Goal: Task Accomplishment & Management: Manage account settings

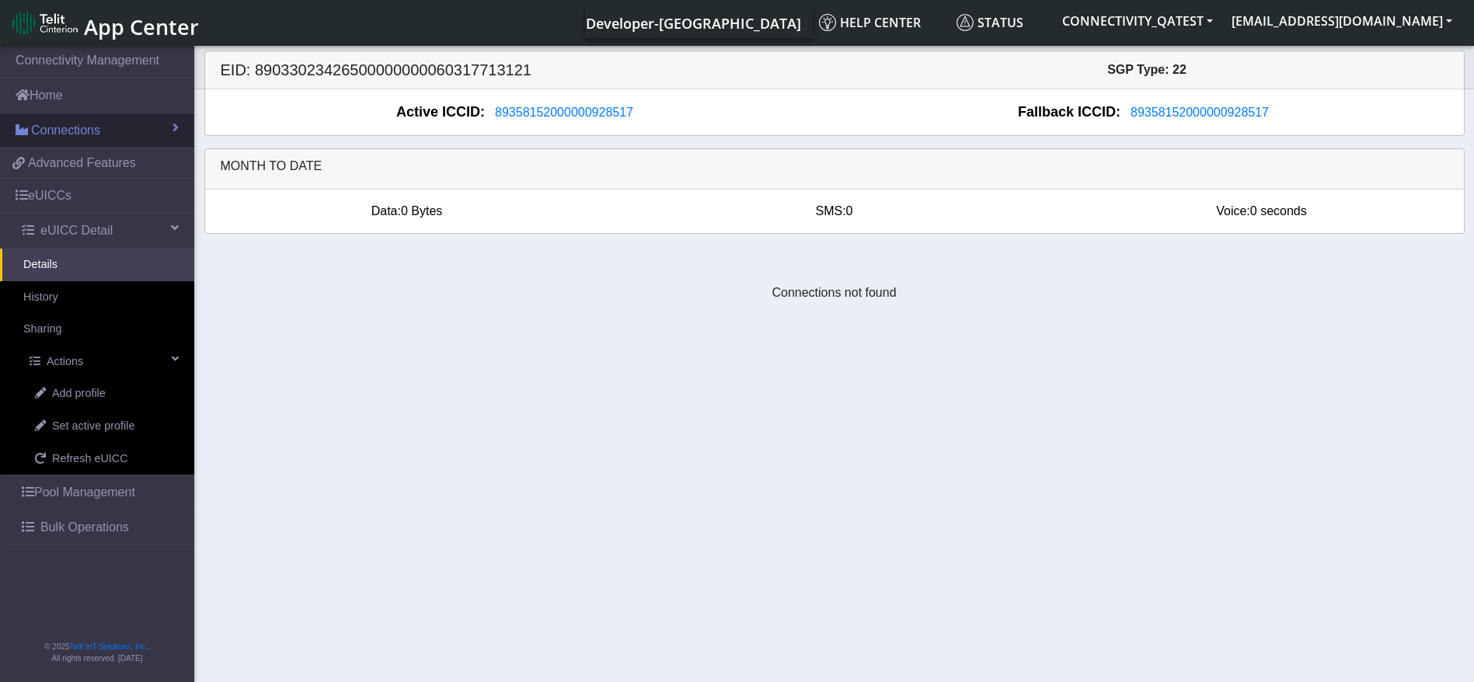
click at [93, 128] on span "Connections" at bounding box center [65, 130] width 69 height 19
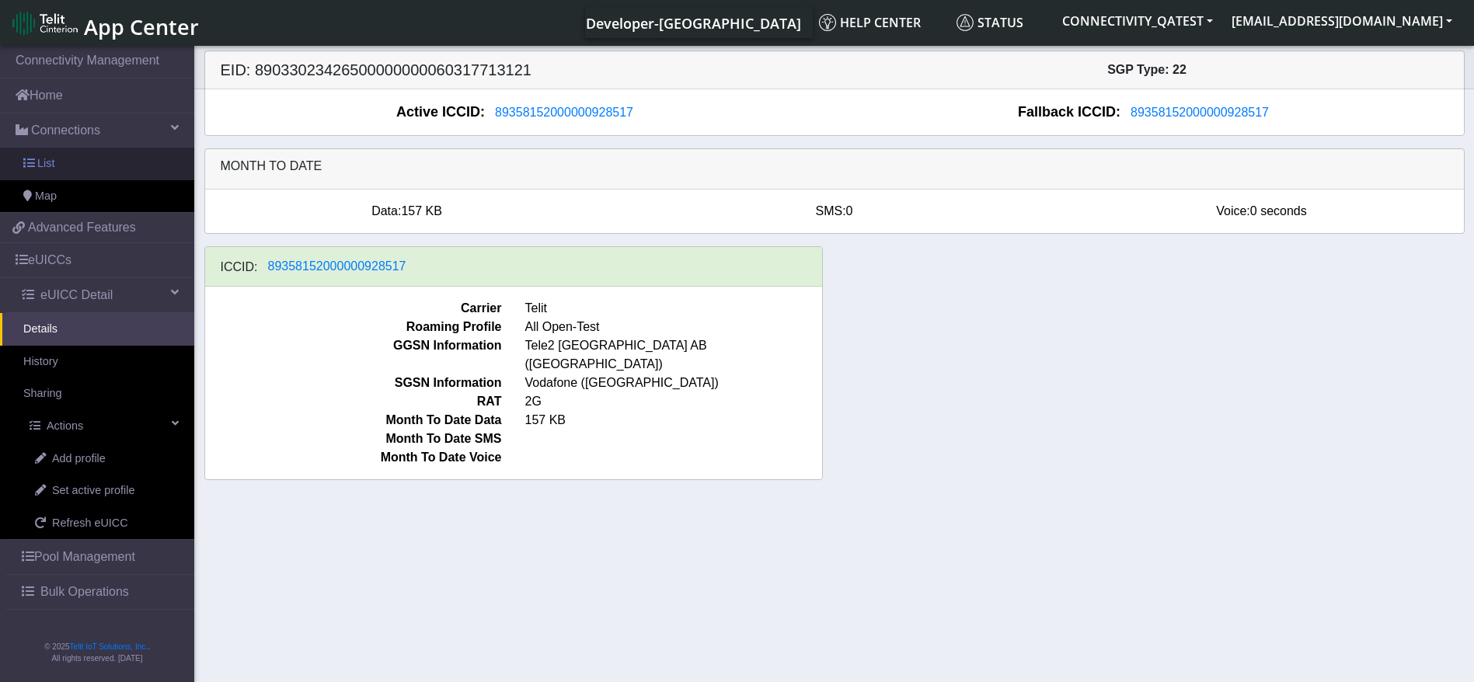
click at [90, 165] on link "List" at bounding box center [97, 164] width 194 height 33
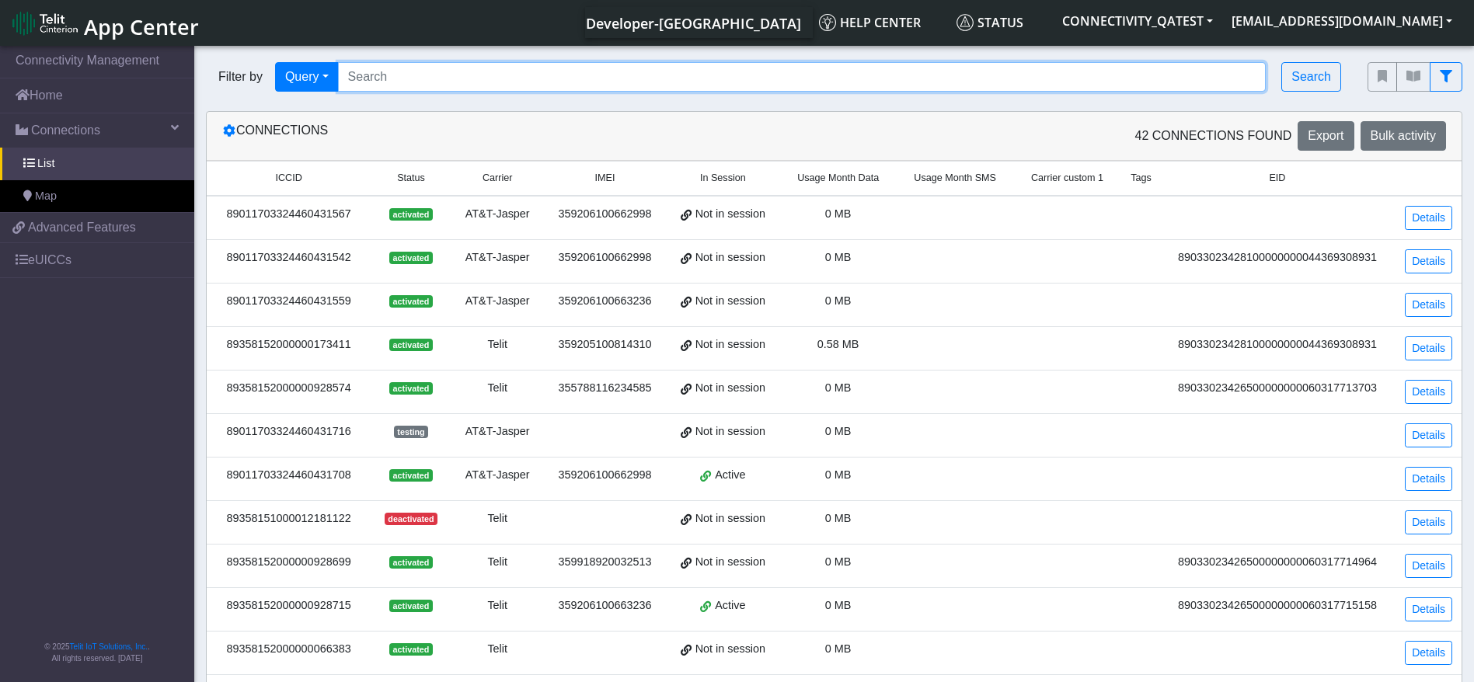
click at [391, 82] on input "Search..." at bounding box center [802, 77] width 928 height 30
paste input "89358152000000066730"
type input "89358152000000066730"
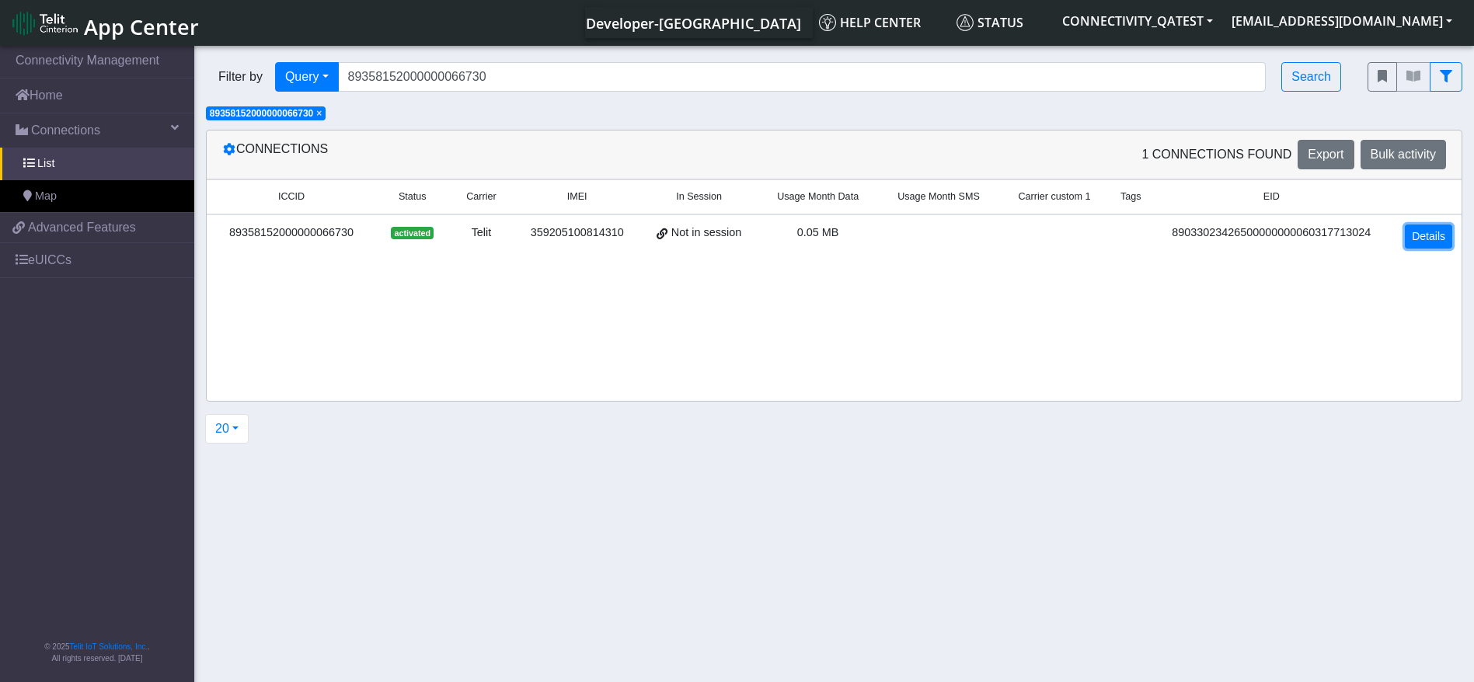
click at [1439, 231] on link "Details" at bounding box center [1428, 237] width 47 height 24
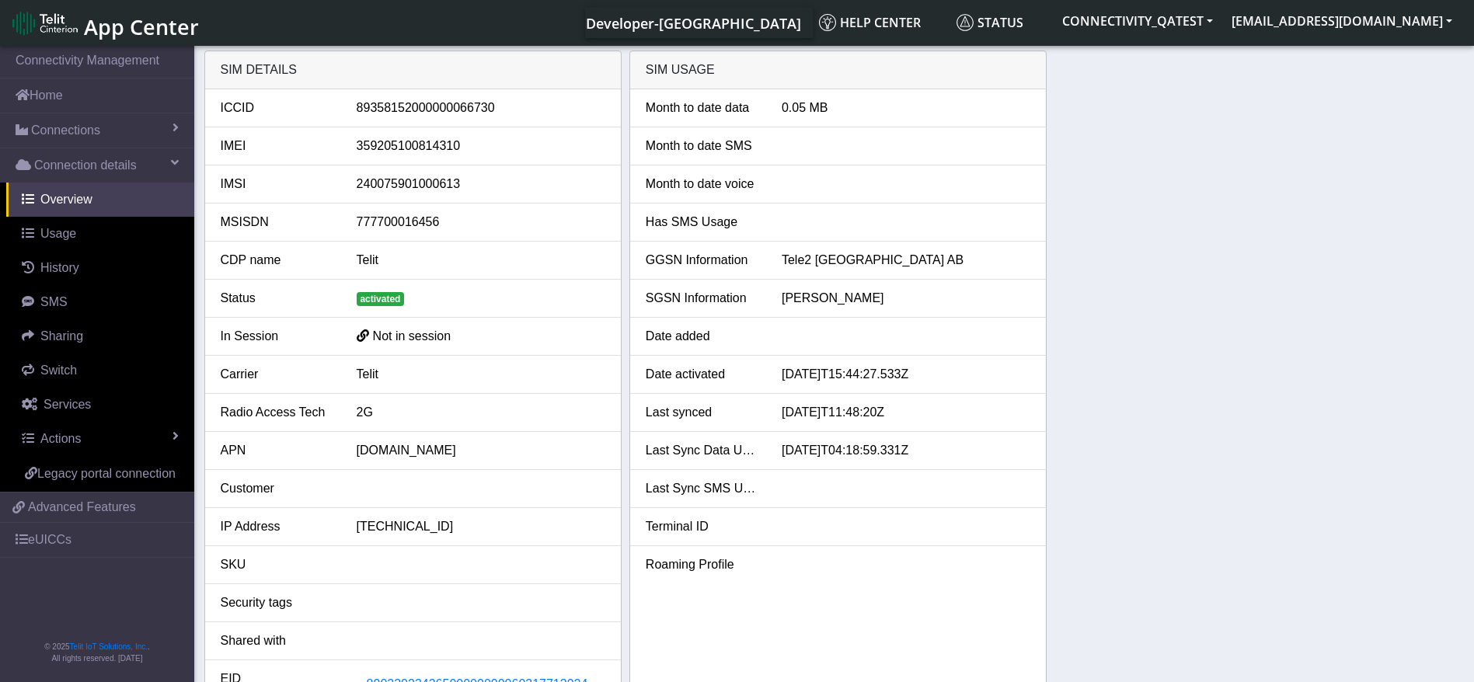
click at [1089, 441] on div "SIM details ICCID 89358152000000066730 IMEI 359205100814310 IMSI 24007590100061…" at bounding box center [834, 384] width 1260 height 667
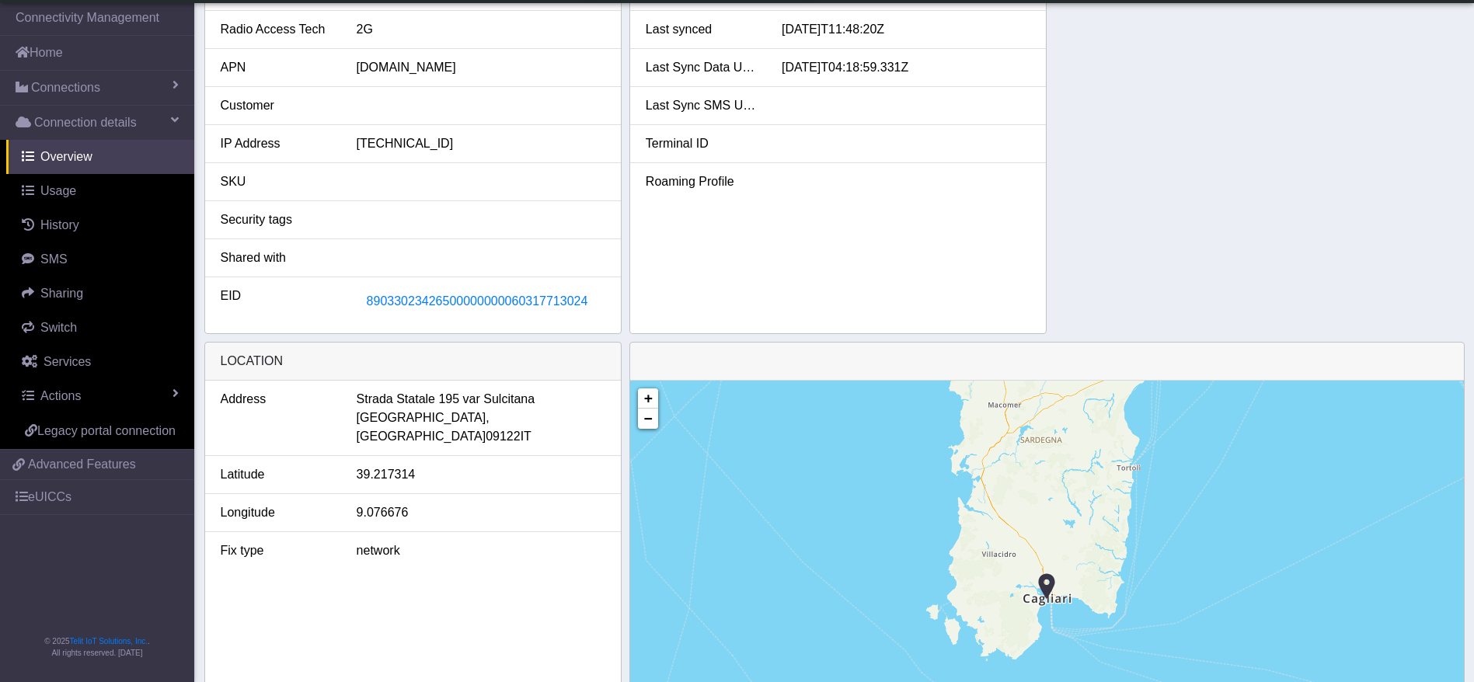
scroll to position [350, 0]
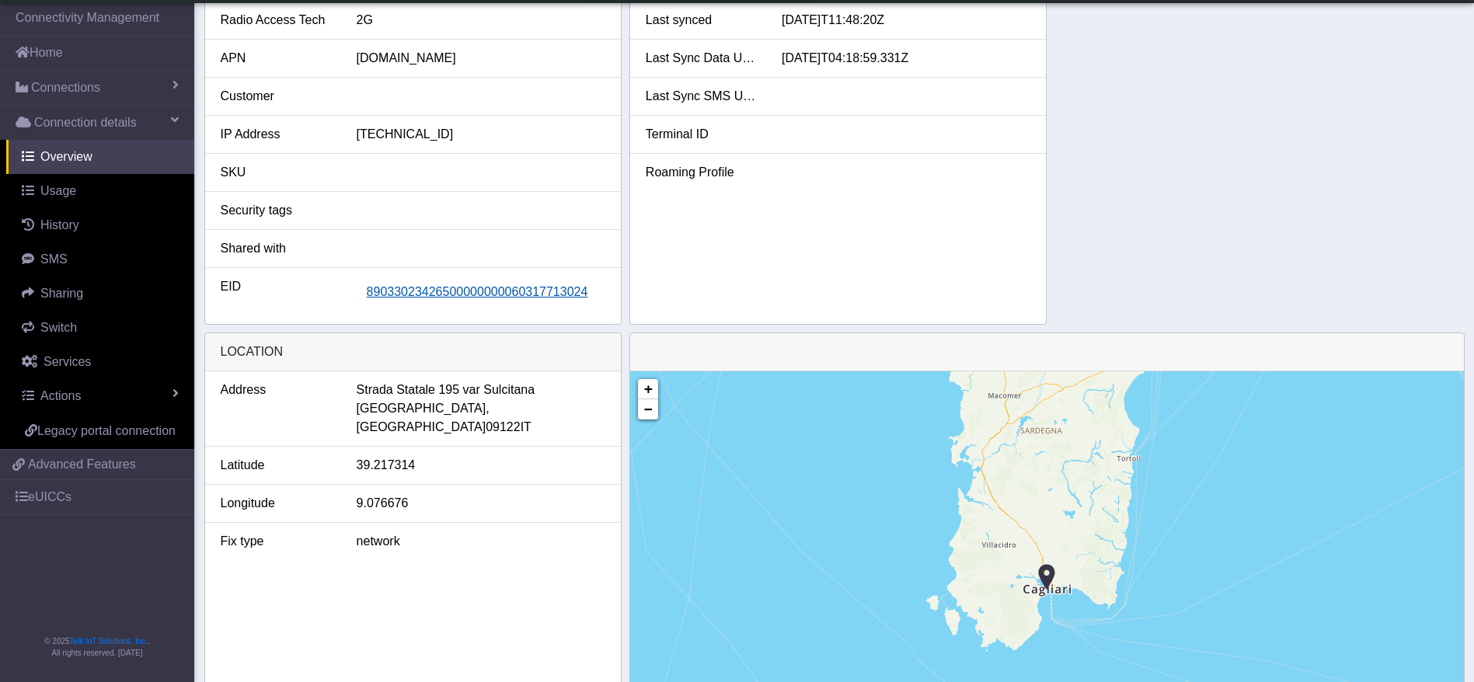
click at [446, 292] on span "89033023426500000000060317713024" at bounding box center [477, 291] width 221 height 13
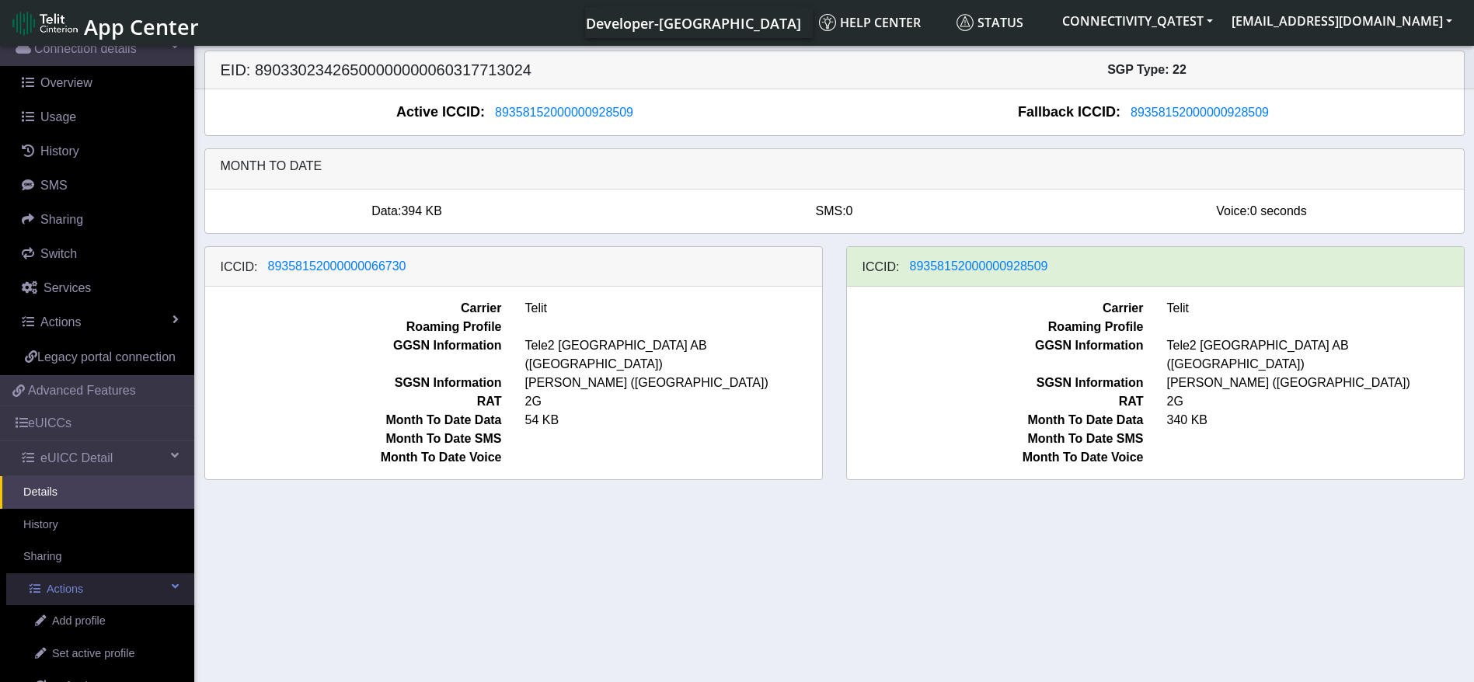
scroll to position [280, 0]
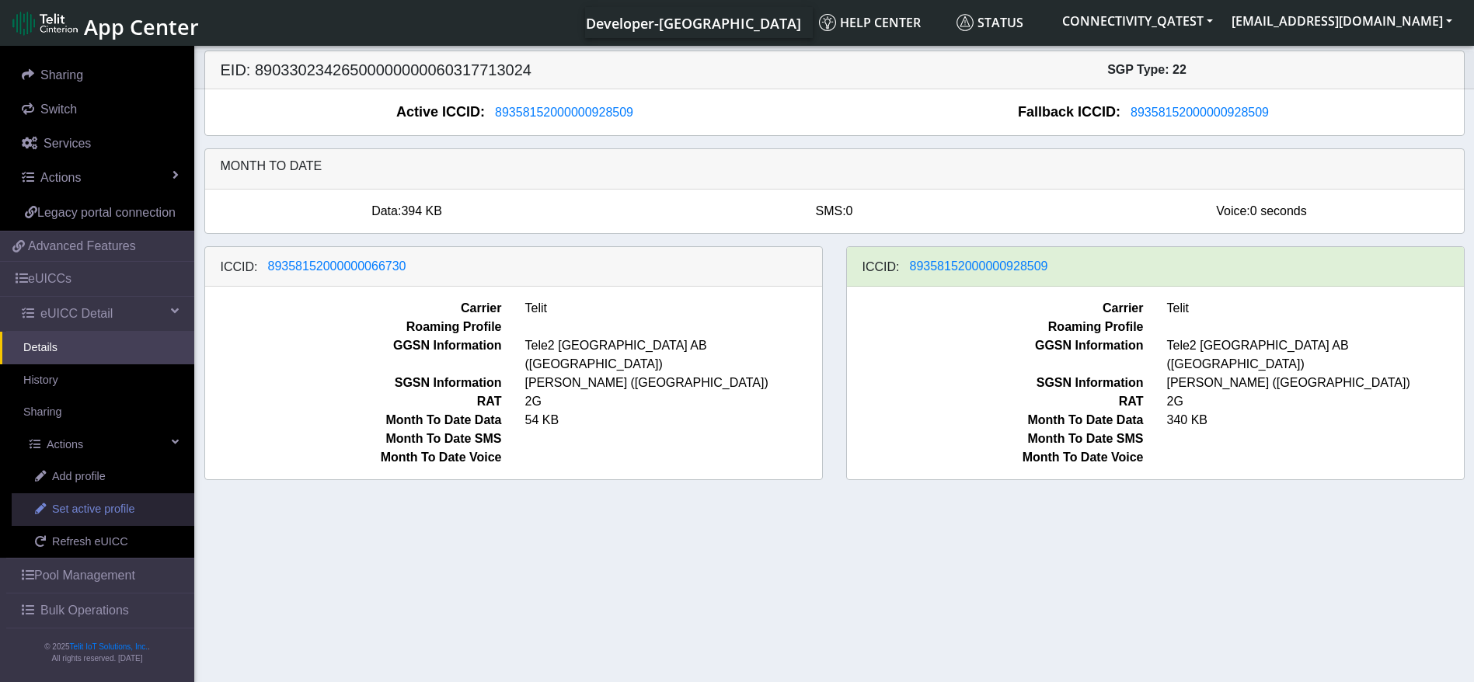
click at [89, 514] on span "Set active profile" at bounding box center [93, 509] width 82 height 17
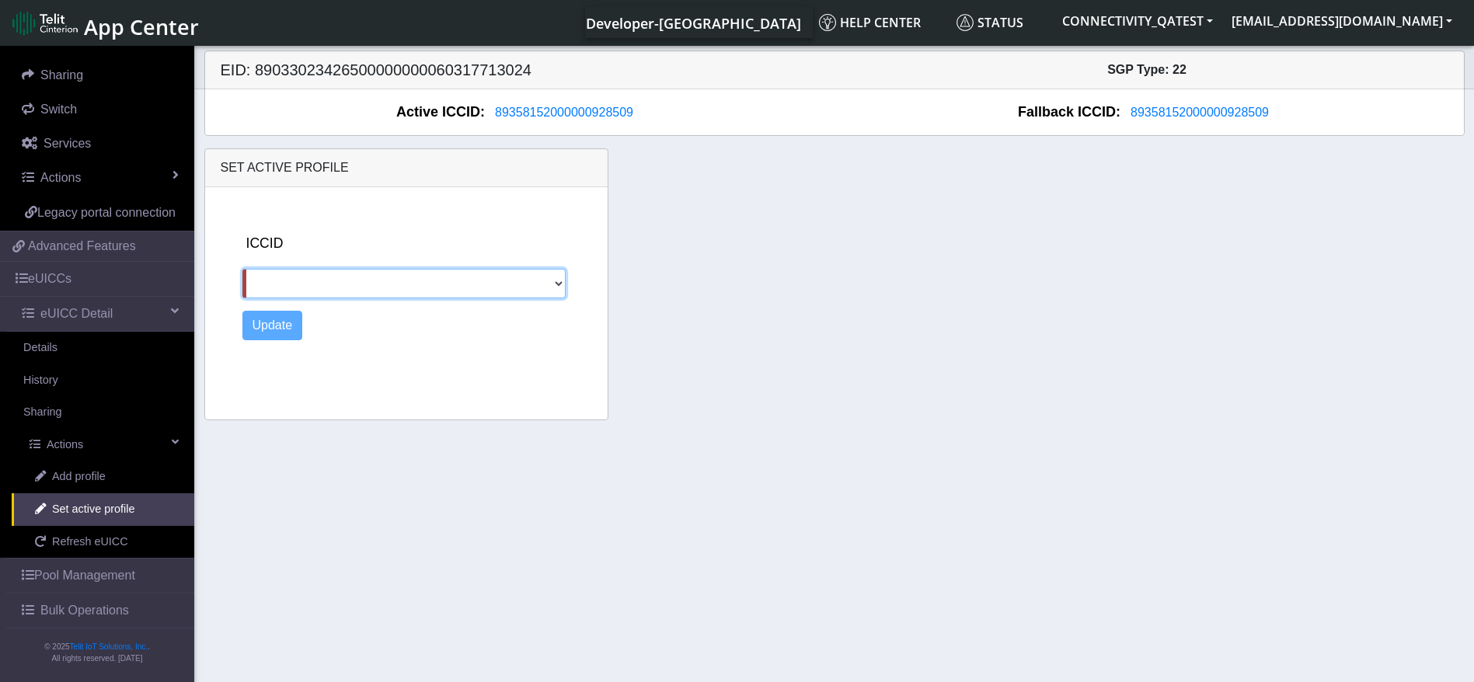
drag, startPoint x: 434, startPoint y: 286, endPoint x: 427, endPoint y: 296, distance: 11.9
click at [434, 285] on select "89358152000000066730" at bounding box center [403, 284] width 323 height 30
select select "89358152000000066730"
click at [242, 269] on select "89358152000000066730" at bounding box center [403, 284] width 323 height 30
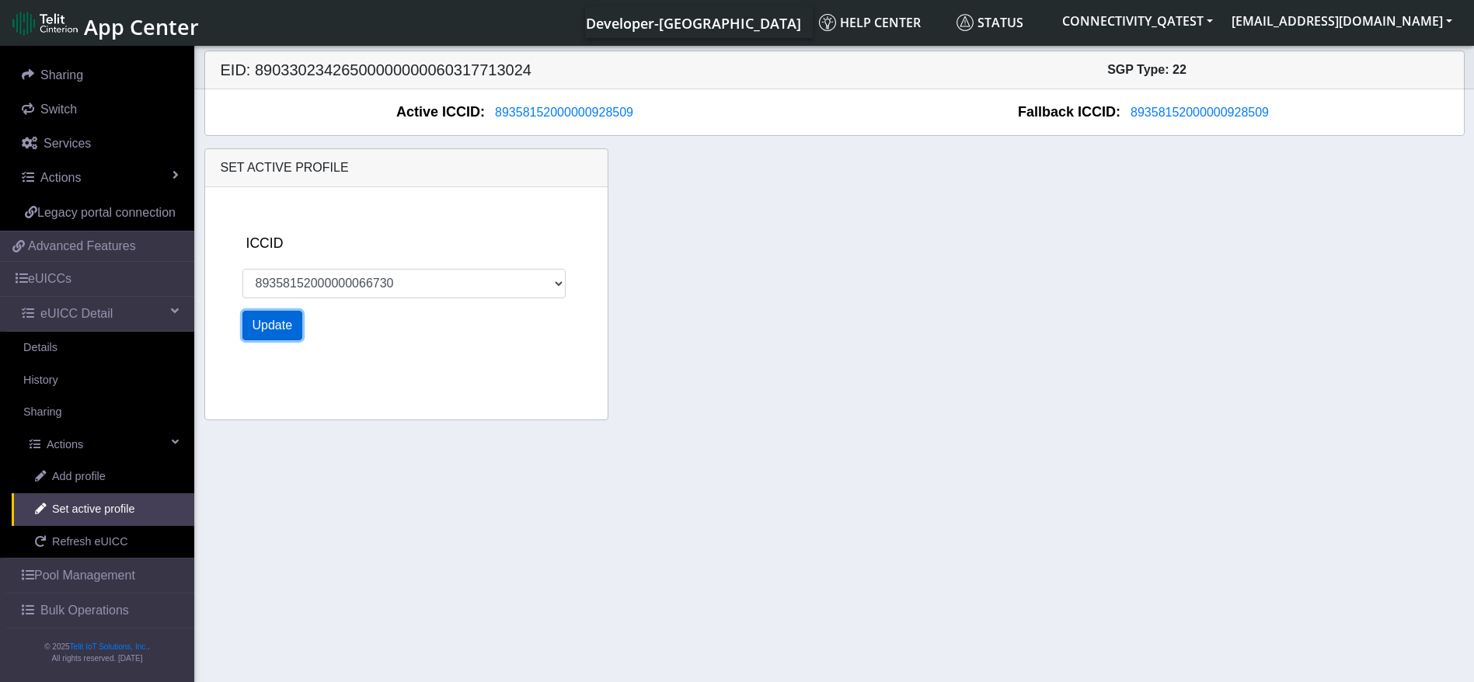
click at [284, 322] on button "Update" at bounding box center [272, 326] width 61 height 30
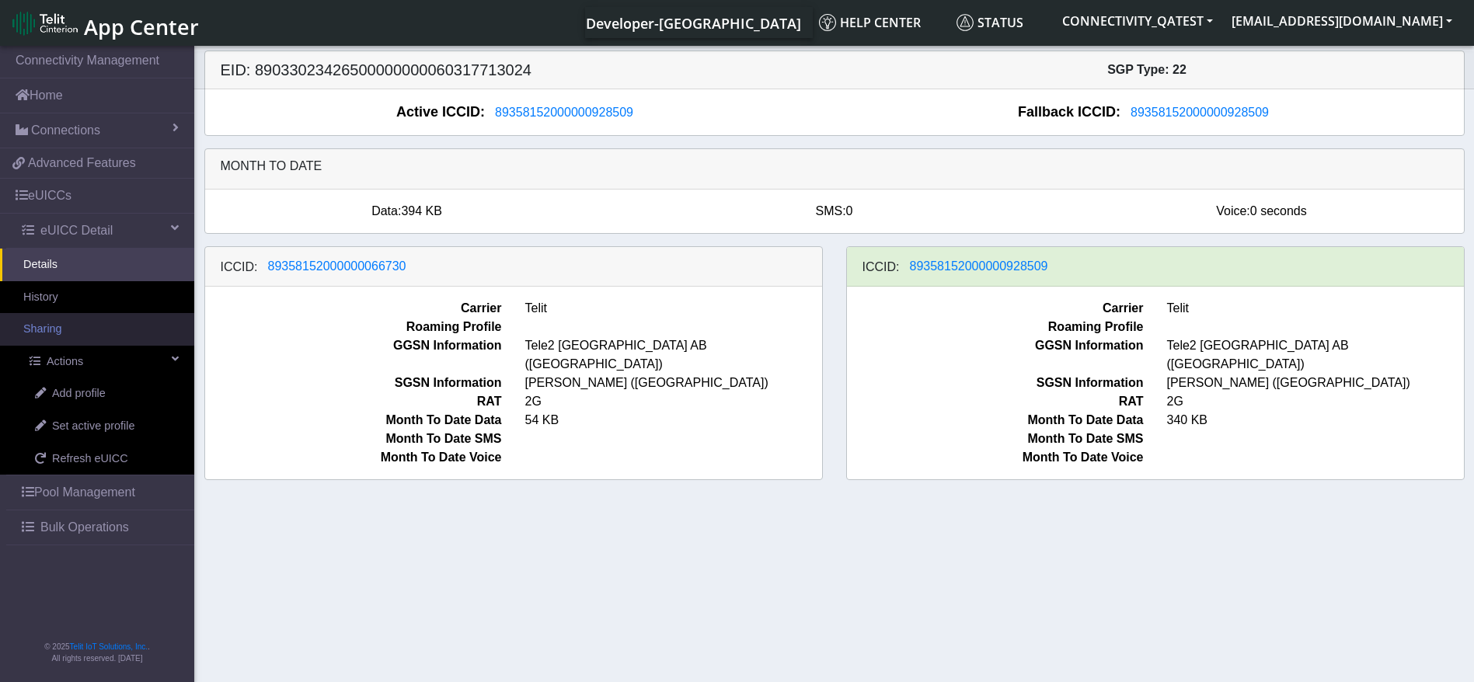
click at [69, 301] on link "History" at bounding box center [97, 297] width 194 height 33
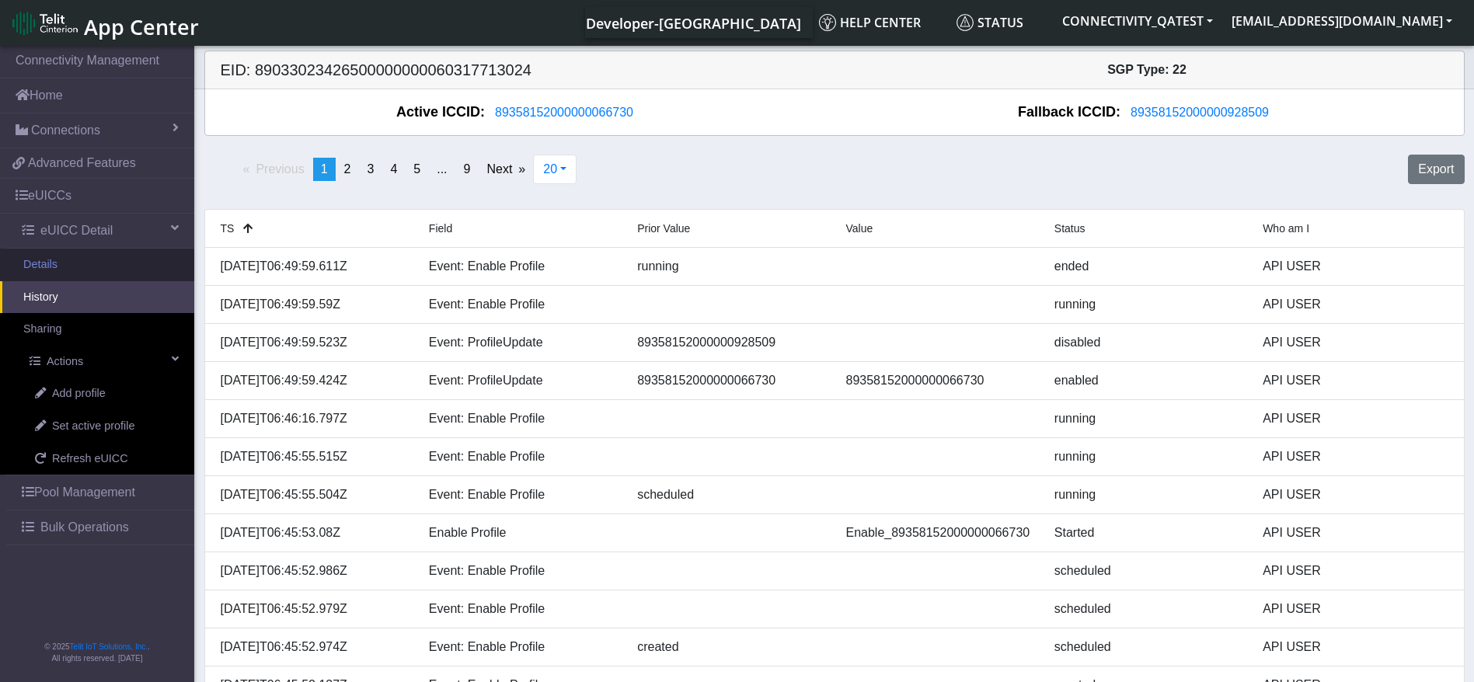
click at [85, 267] on link "Details" at bounding box center [97, 265] width 194 height 33
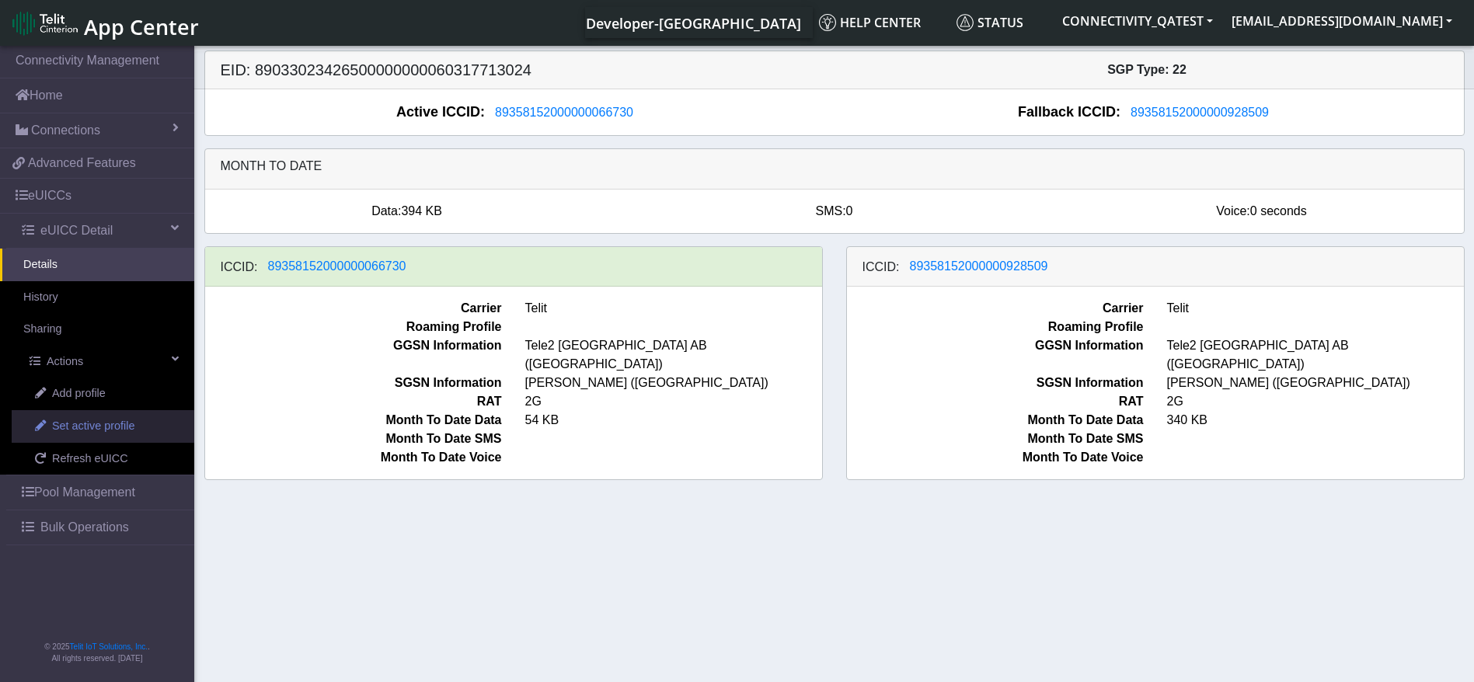
click at [98, 427] on span "Set active profile" at bounding box center [93, 426] width 82 height 17
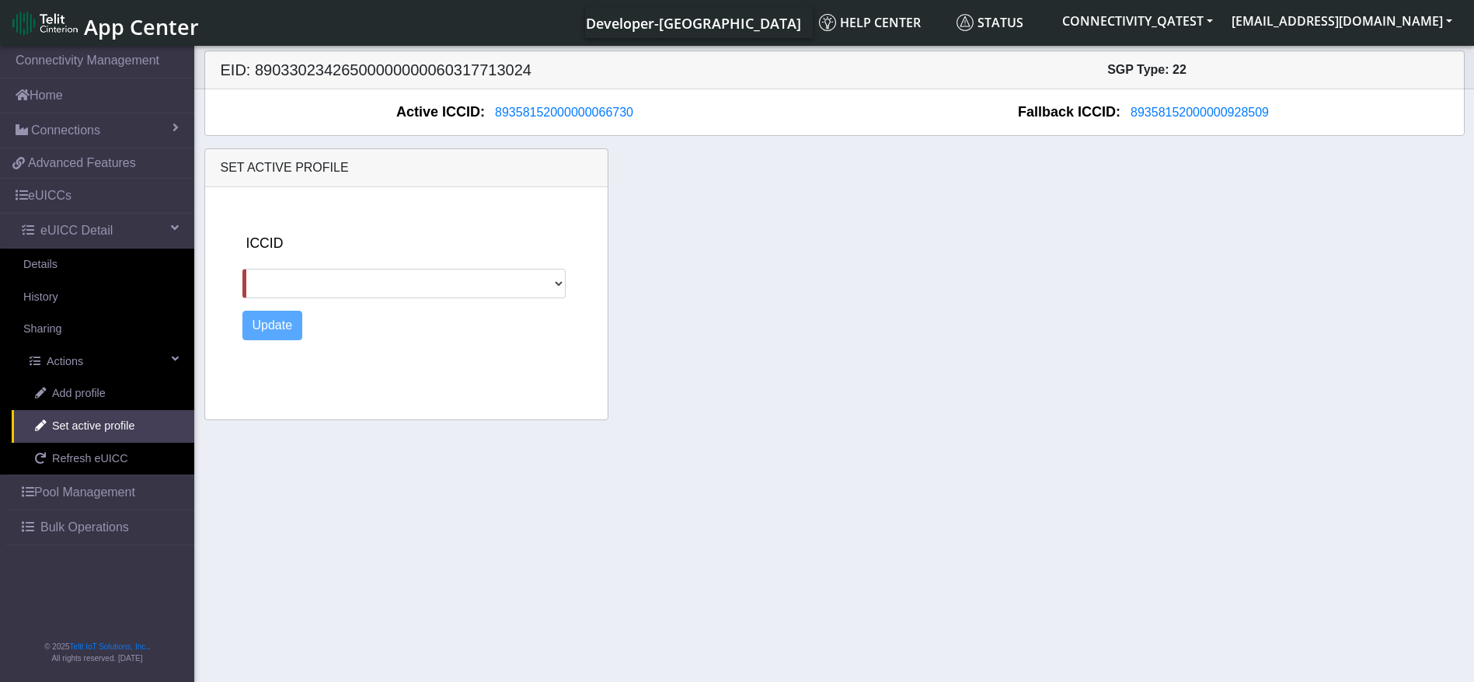
drag, startPoint x: 522, startPoint y: 253, endPoint x: 501, endPoint y: 273, distance: 28.6
click at [522, 253] on div "ICCID 89358152000000928509" at bounding box center [422, 265] width 360 height 65
click at [495, 276] on select "89358152000000928509" at bounding box center [403, 284] width 323 height 30
select select "89358152000000928509"
click at [242, 269] on select "89358152000000928509" at bounding box center [403, 284] width 323 height 30
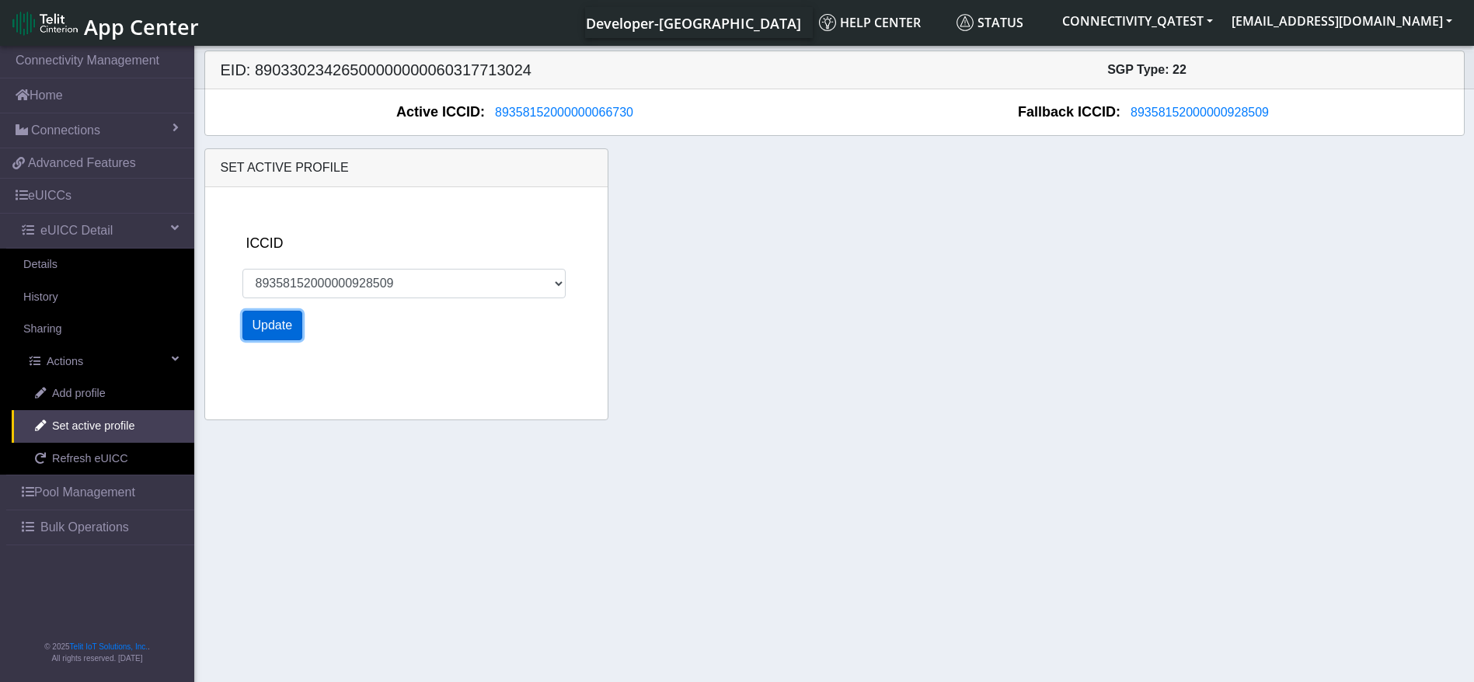
click at [286, 323] on button "Update" at bounding box center [272, 326] width 61 height 30
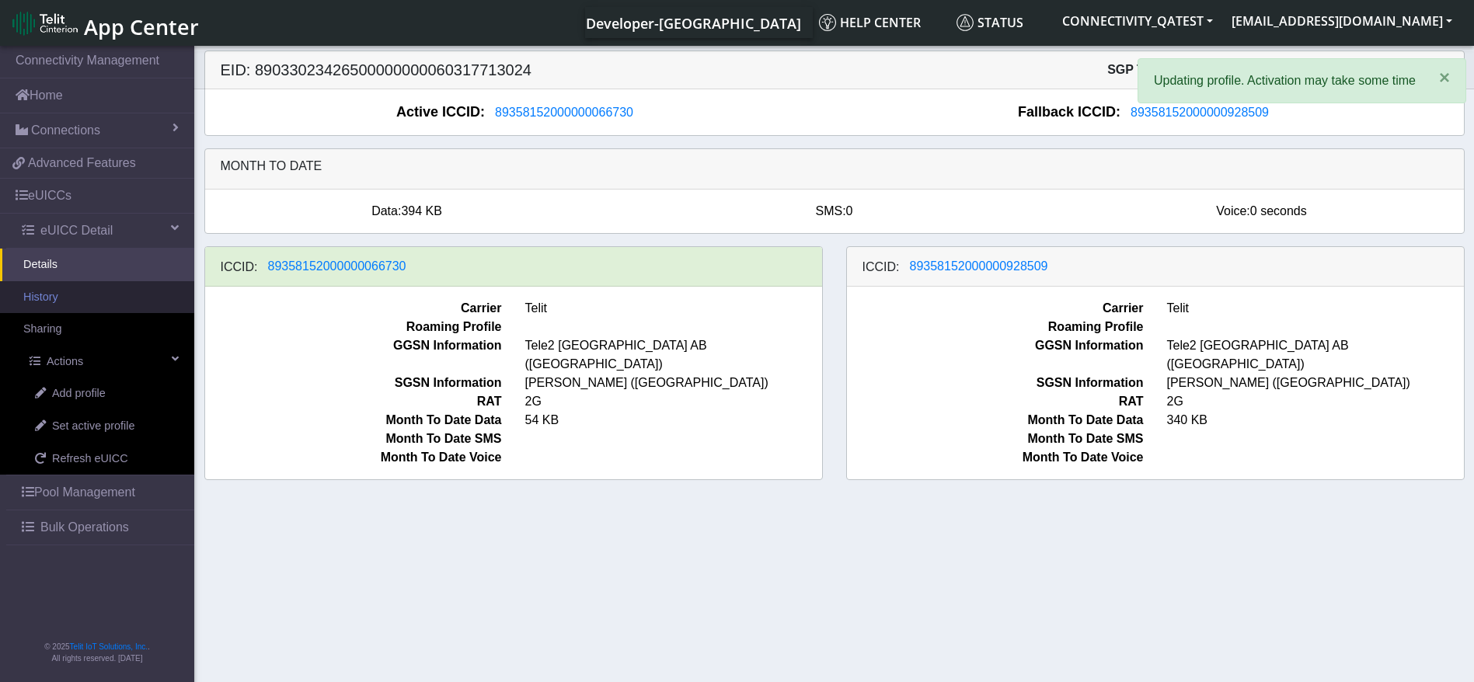
click at [79, 288] on link "History" at bounding box center [97, 297] width 194 height 33
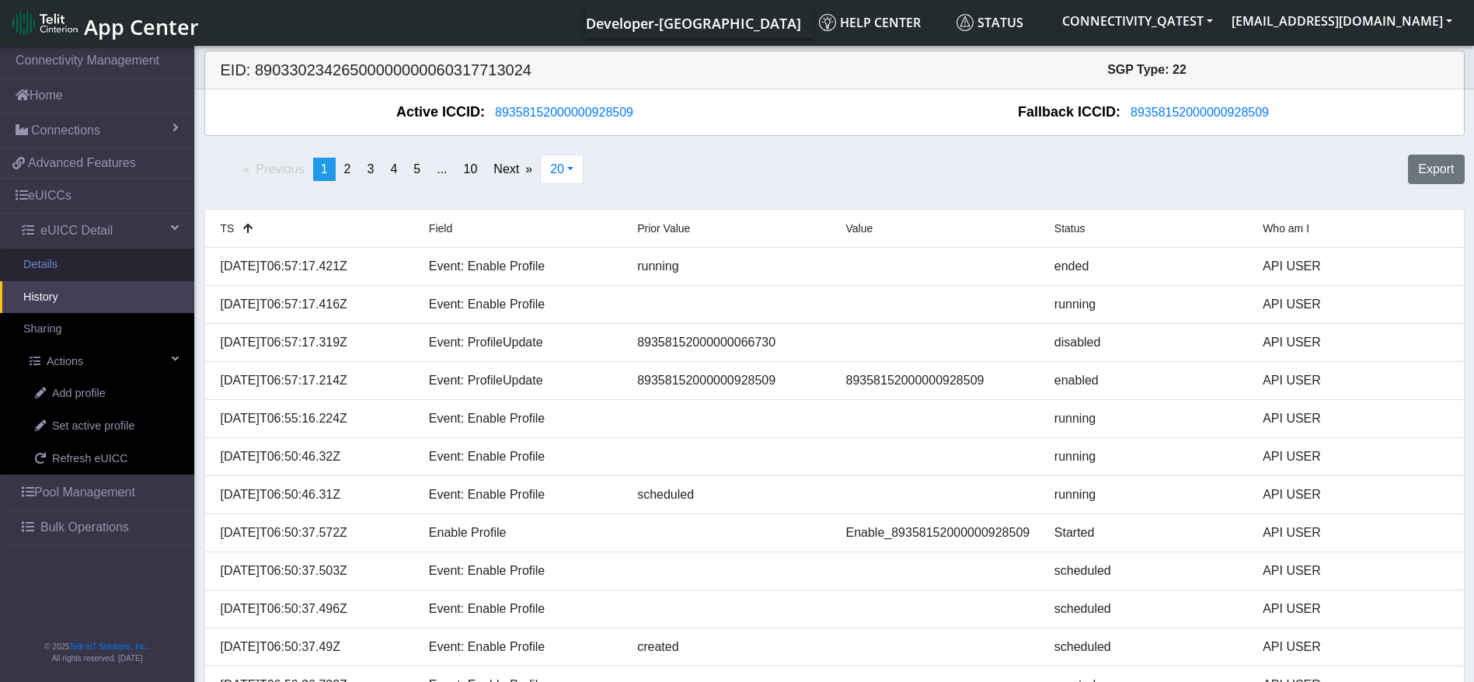
click at [43, 262] on link "Details" at bounding box center [97, 265] width 194 height 33
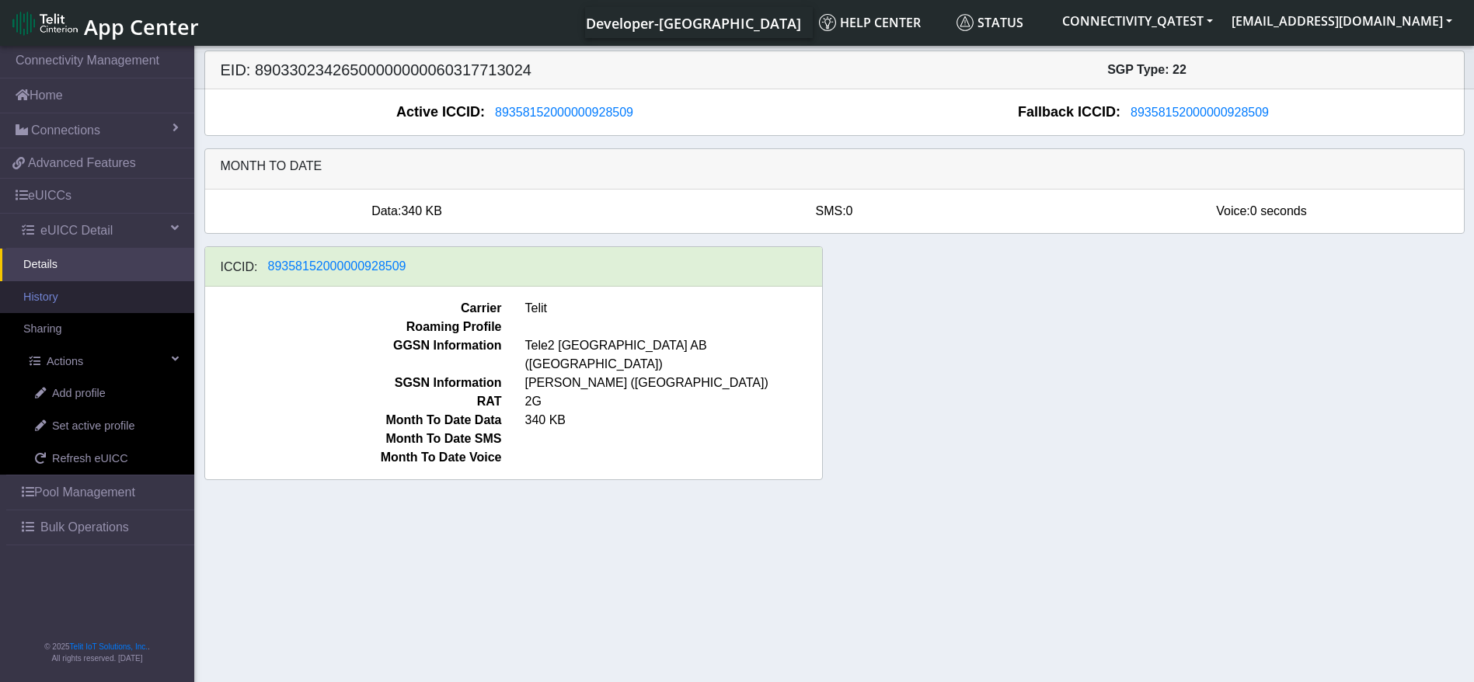
click at [82, 304] on link "History" at bounding box center [97, 297] width 194 height 33
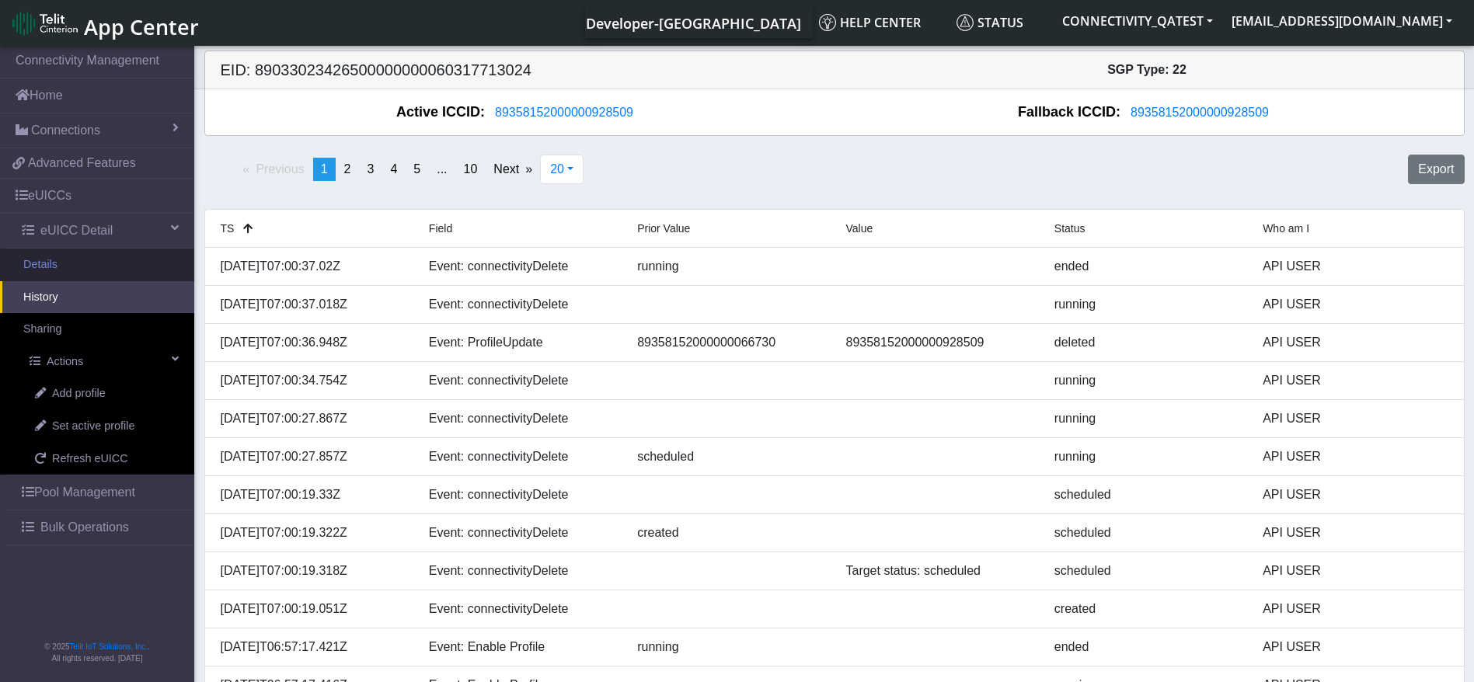
click at [78, 275] on link "Details" at bounding box center [97, 265] width 194 height 33
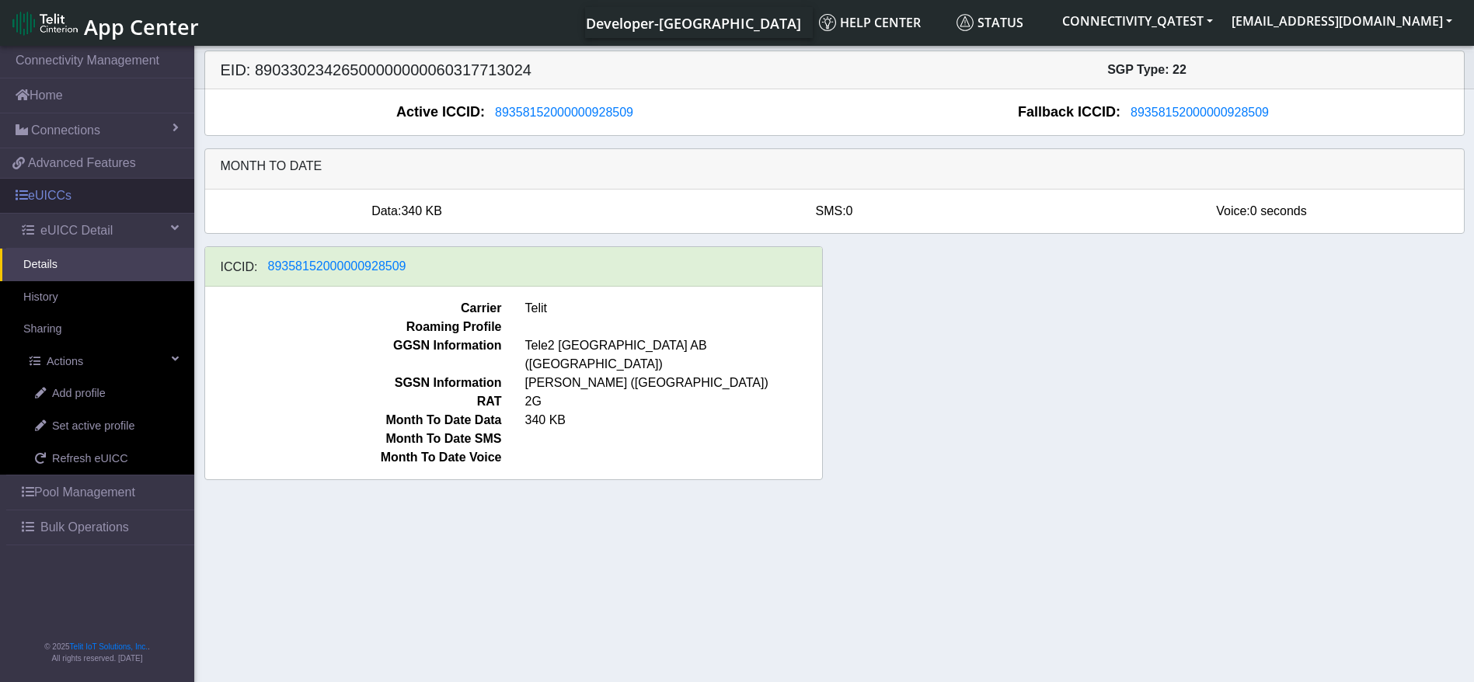
click at [90, 184] on link "eUICCs" at bounding box center [97, 196] width 194 height 34
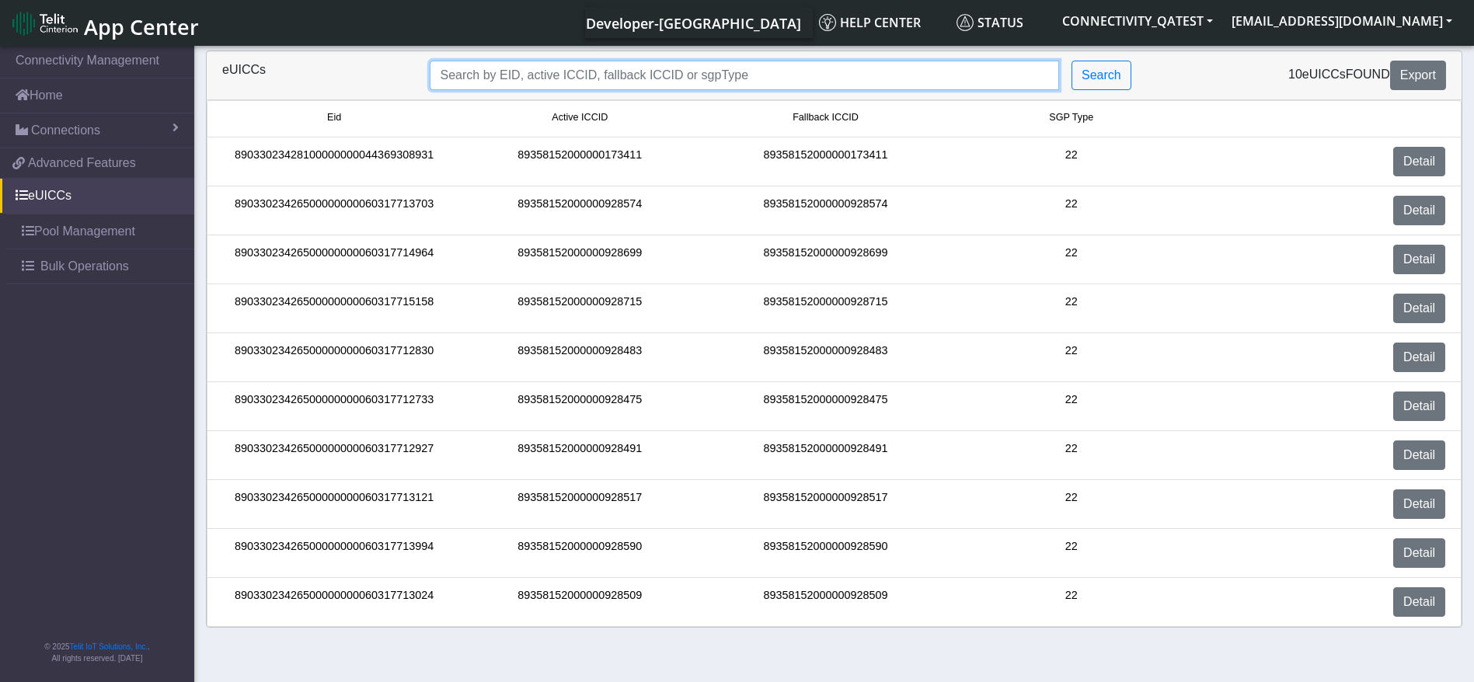
click at [540, 65] on input "Search..." at bounding box center [744, 76] width 629 height 30
paste input "89033023426500000000060317713121"
type input "89033023426500000000060317713121"
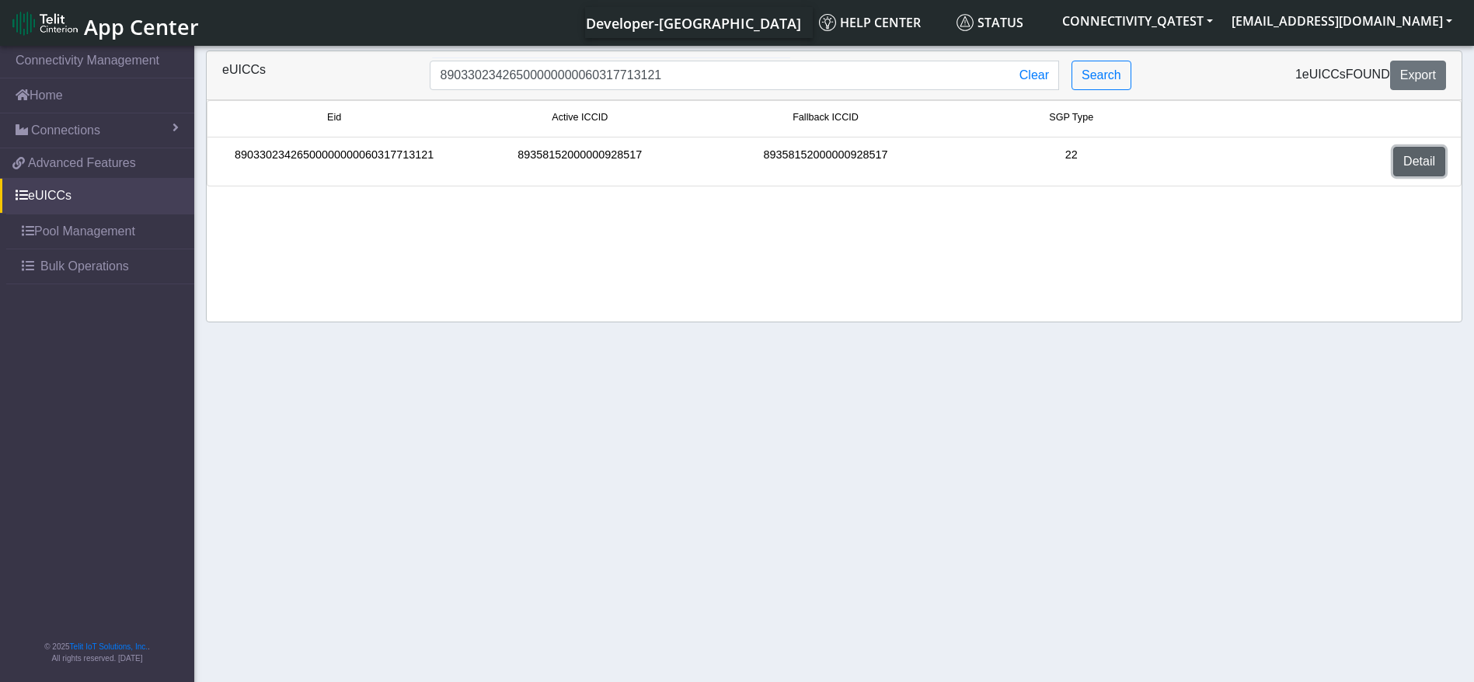
click at [1423, 162] on link "Detail" at bounding box center [1419, 162] width 52 height 30
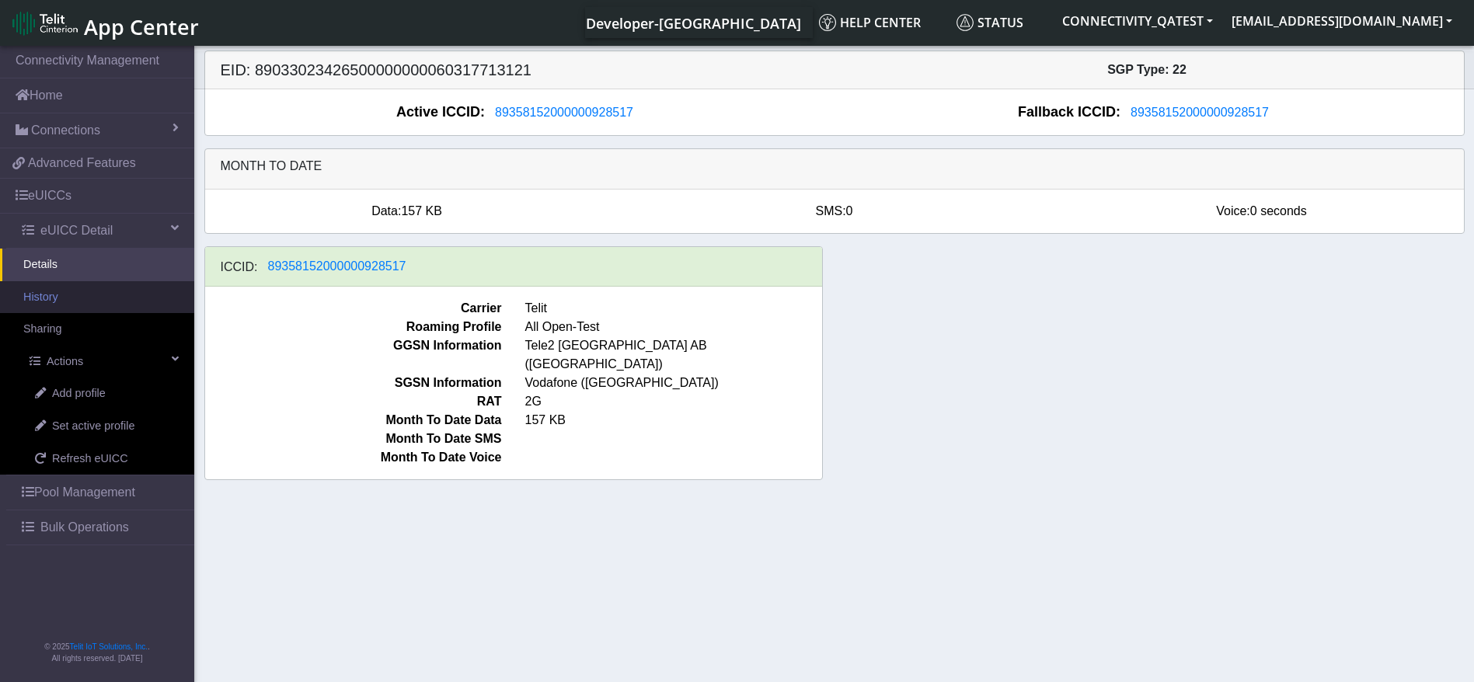
click at [64, 303] on link "History" at bounding box center [97, 297] width 194 height 33
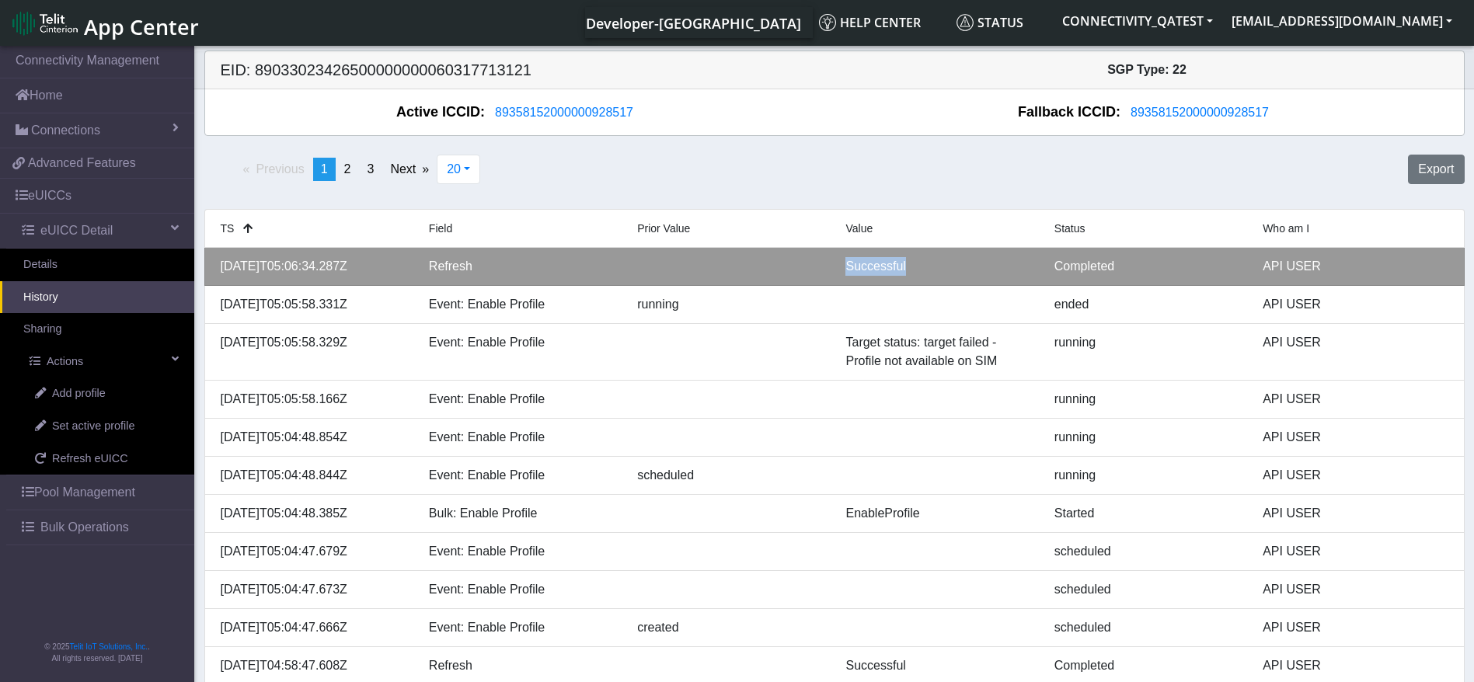
drag, startPoint x: 841, startPoint y: 265, endPoint x: 925, endPoint y: 265, distance: 83.9
click at [925, 265] on div "Successful" at bounding box center [938, 266] width 208 height 19
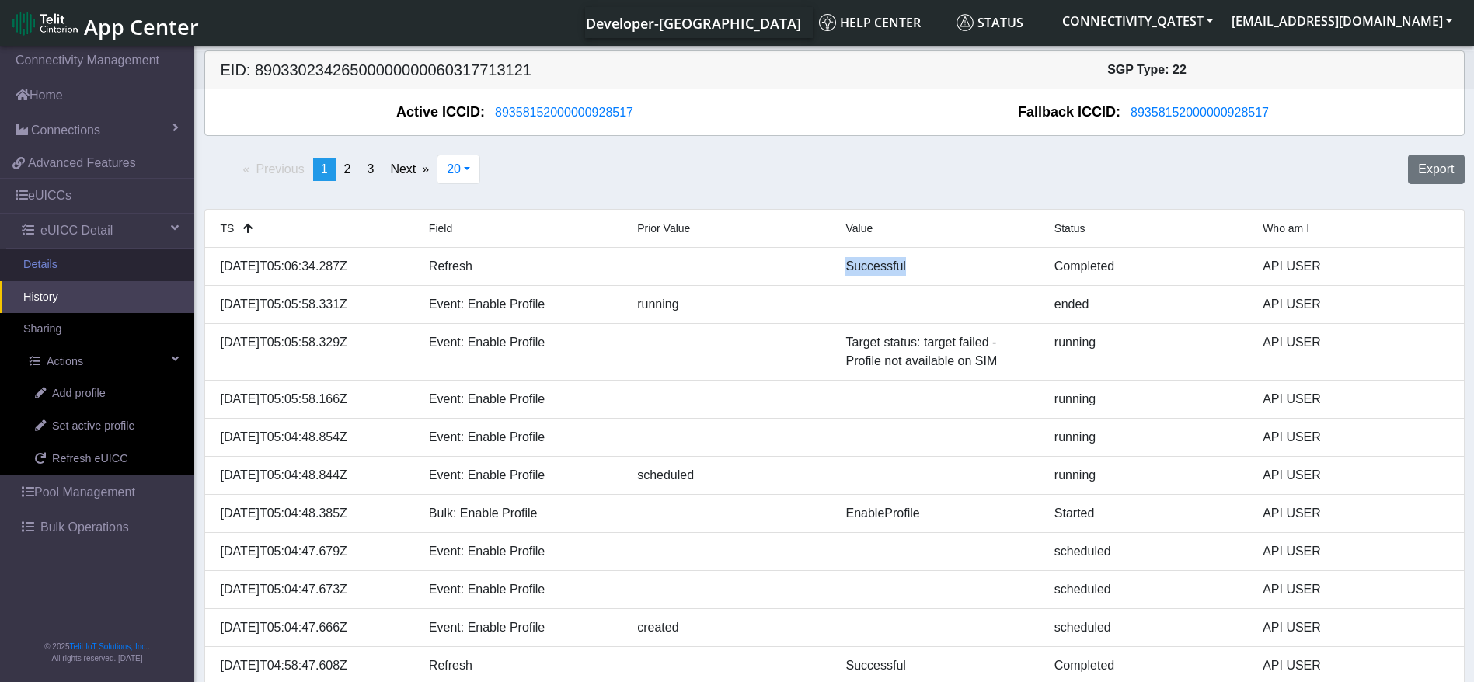
click at [75, 256] on link "Details" at bounding box center [97, 265] width 194 height 33
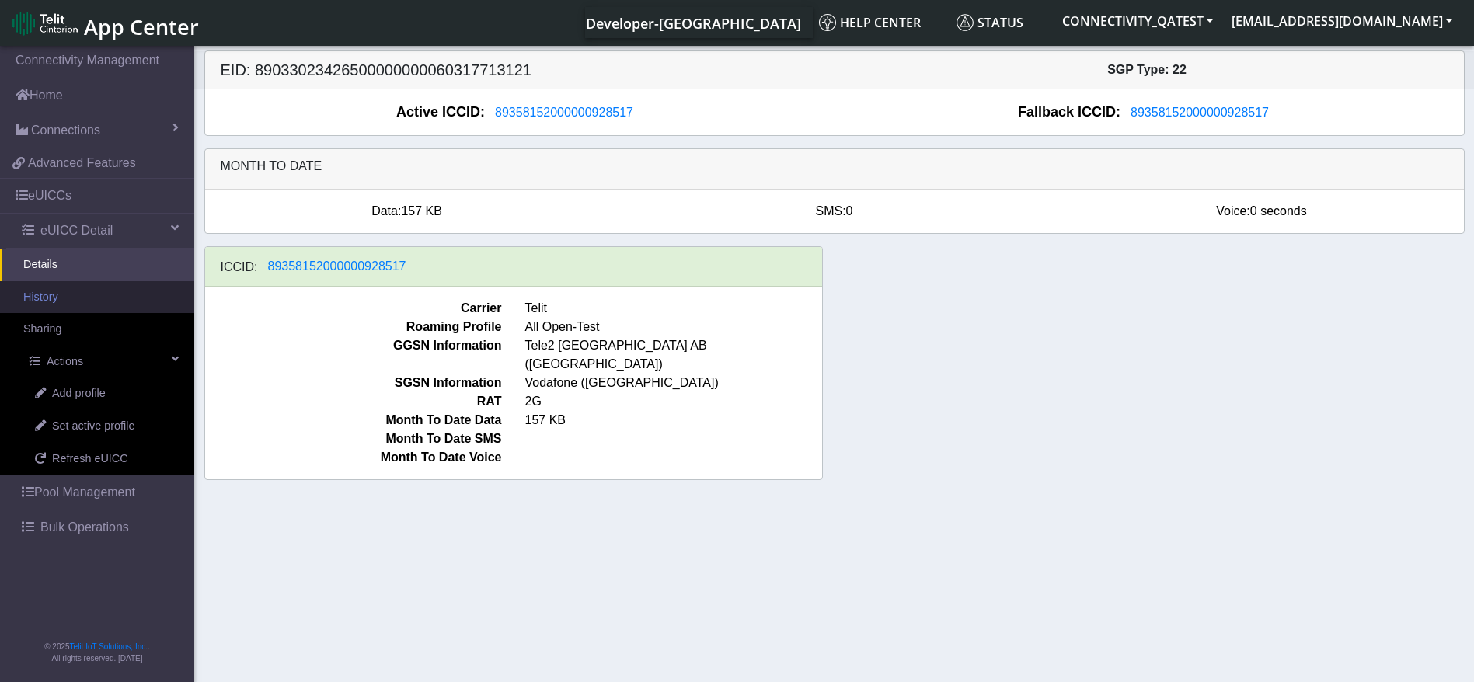
click at [73, 298] on link "History" at bounding box center [97, 297] width 194 height 33
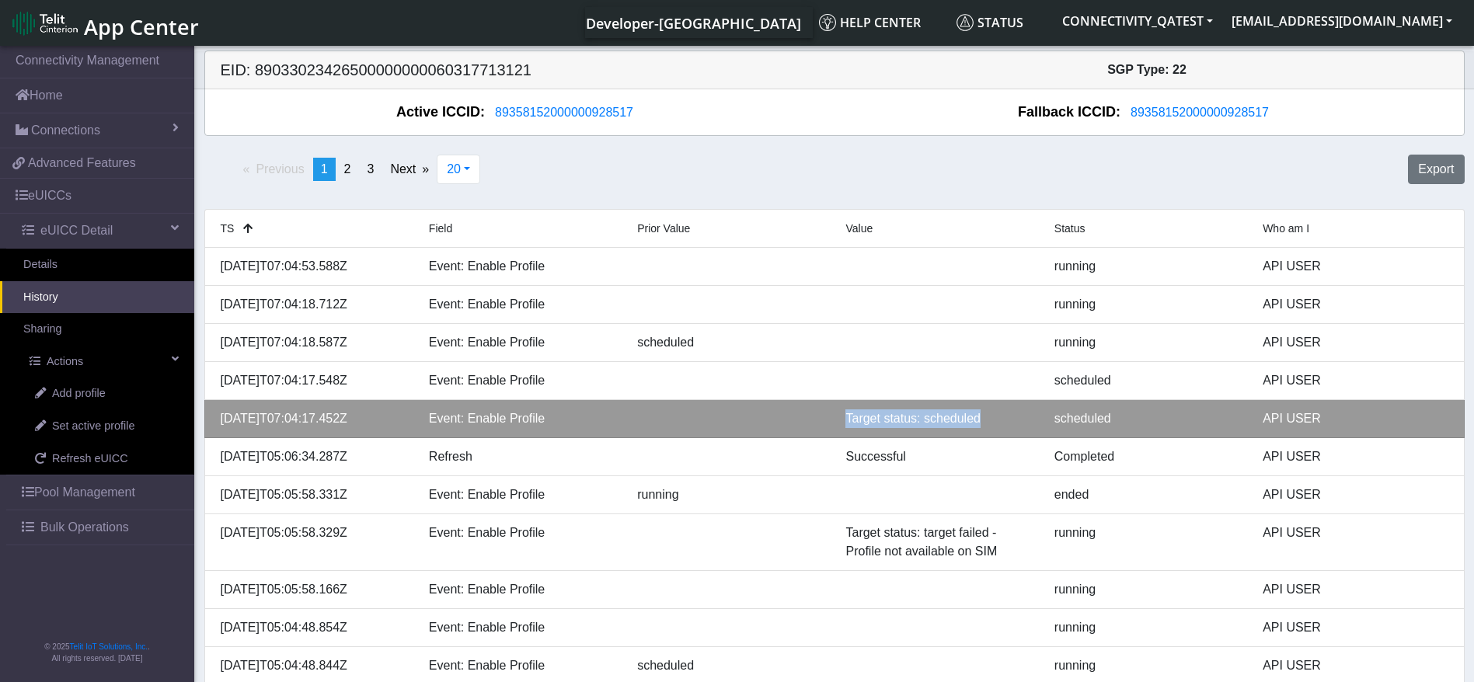
drag, startPoint x: 827, startPoint y: 423, endPoint x: 990, endPoint y: 423, distance: 162.4
click at [990, 423] on div "2025-09-23T07:04:17.452Z Event: Enable Profile Target status: scheduled schedul…" at bounding box center [834, 418] width 1251 height 19
click at [904, 414] on div "Target status: scheduled" at bounding box center [938, 418] width 208 height 19
drag, startPoint x: 838, startPoint y: 416, endPoint x: 922, endPoint y: 419, distance: 84.7
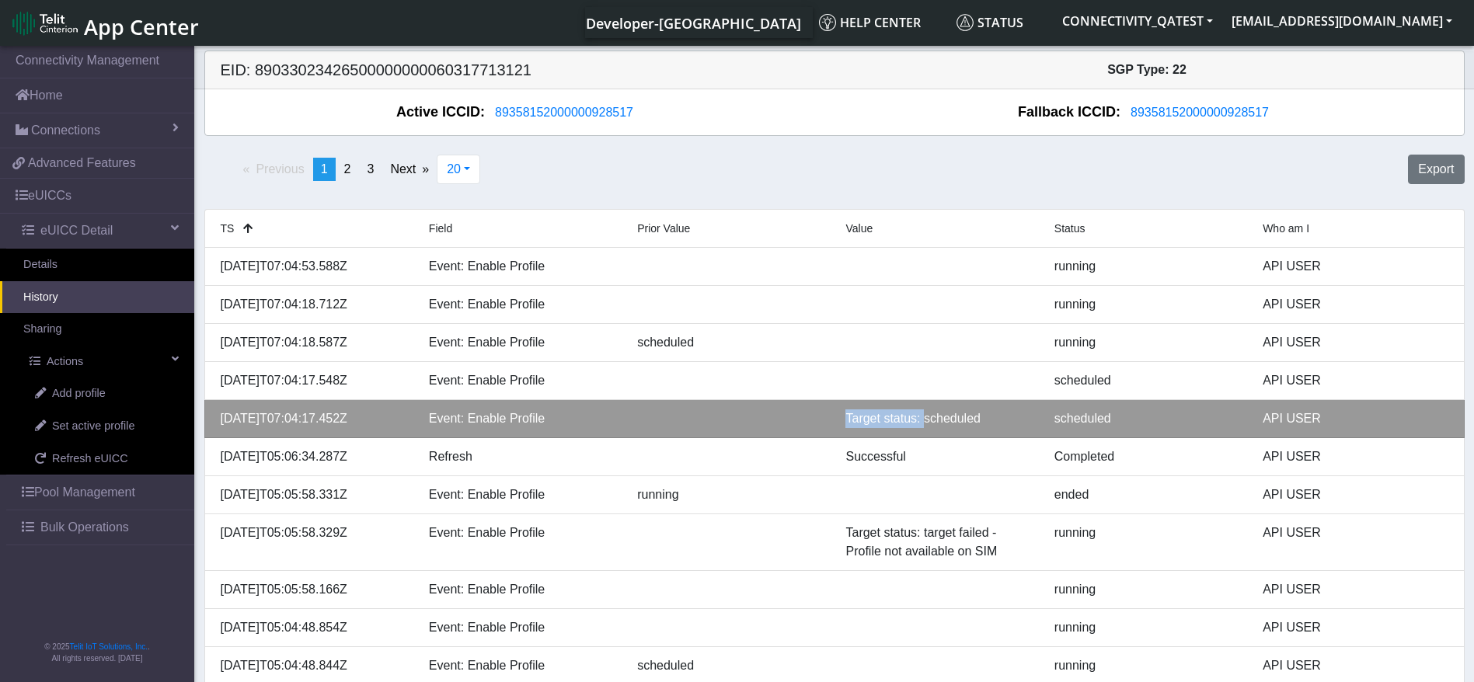
click at [922, 419] on div "Target status: scheduled" at bounding box center [938, 418] width 208 height 19
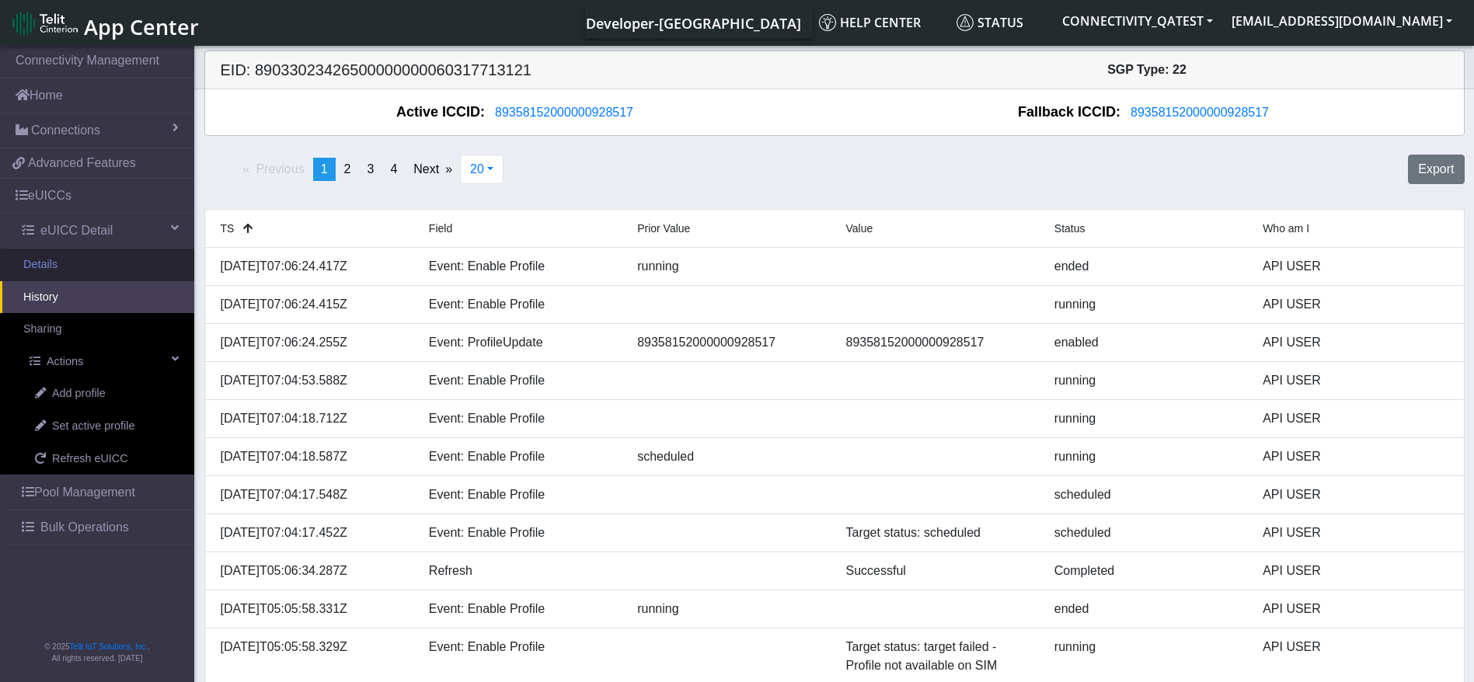
click at [73, 258] on link "Details" at bounding box center [97, 265] width 194 height 33
